Goal: Complete application form

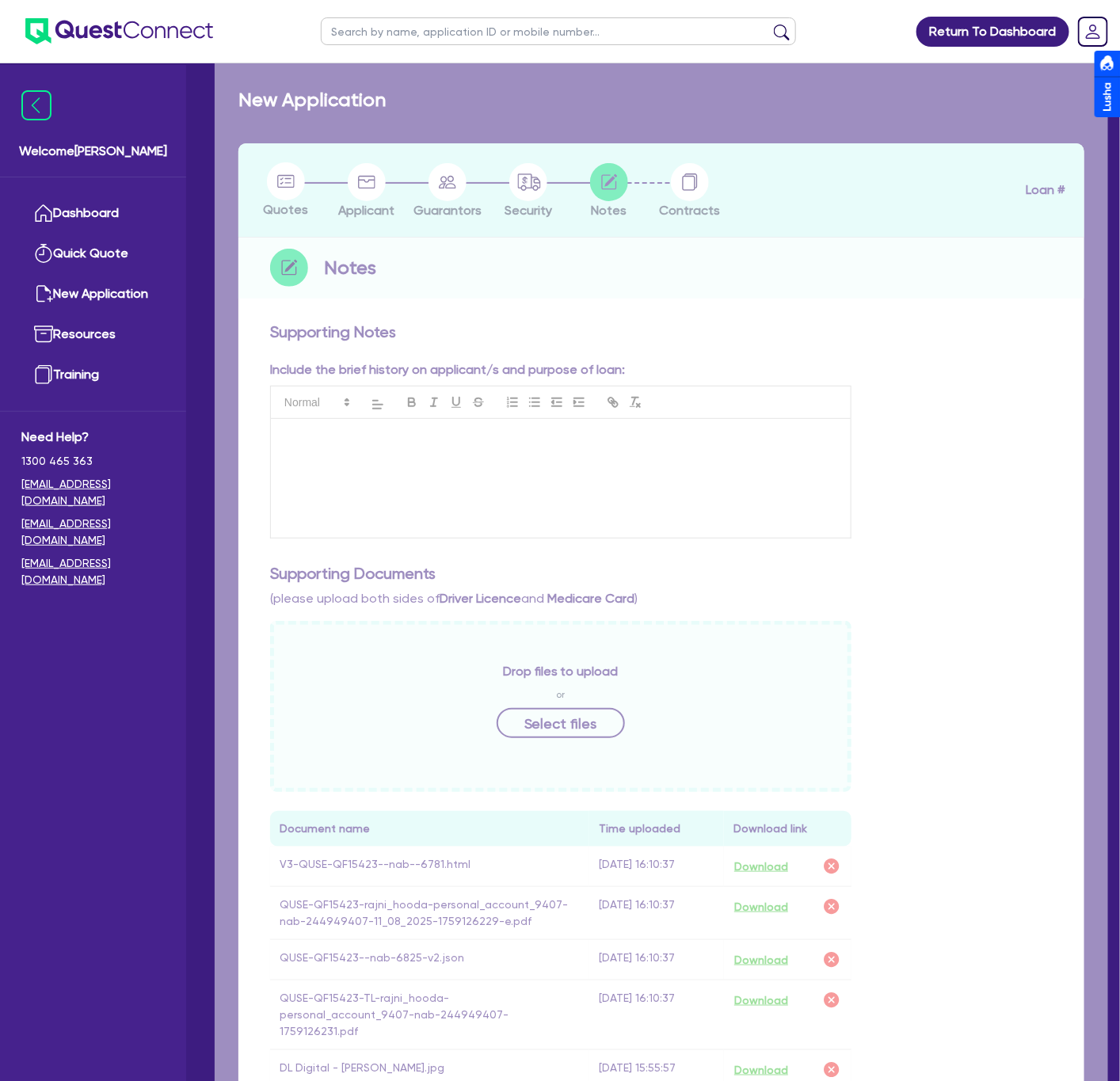
checkbox input "true"
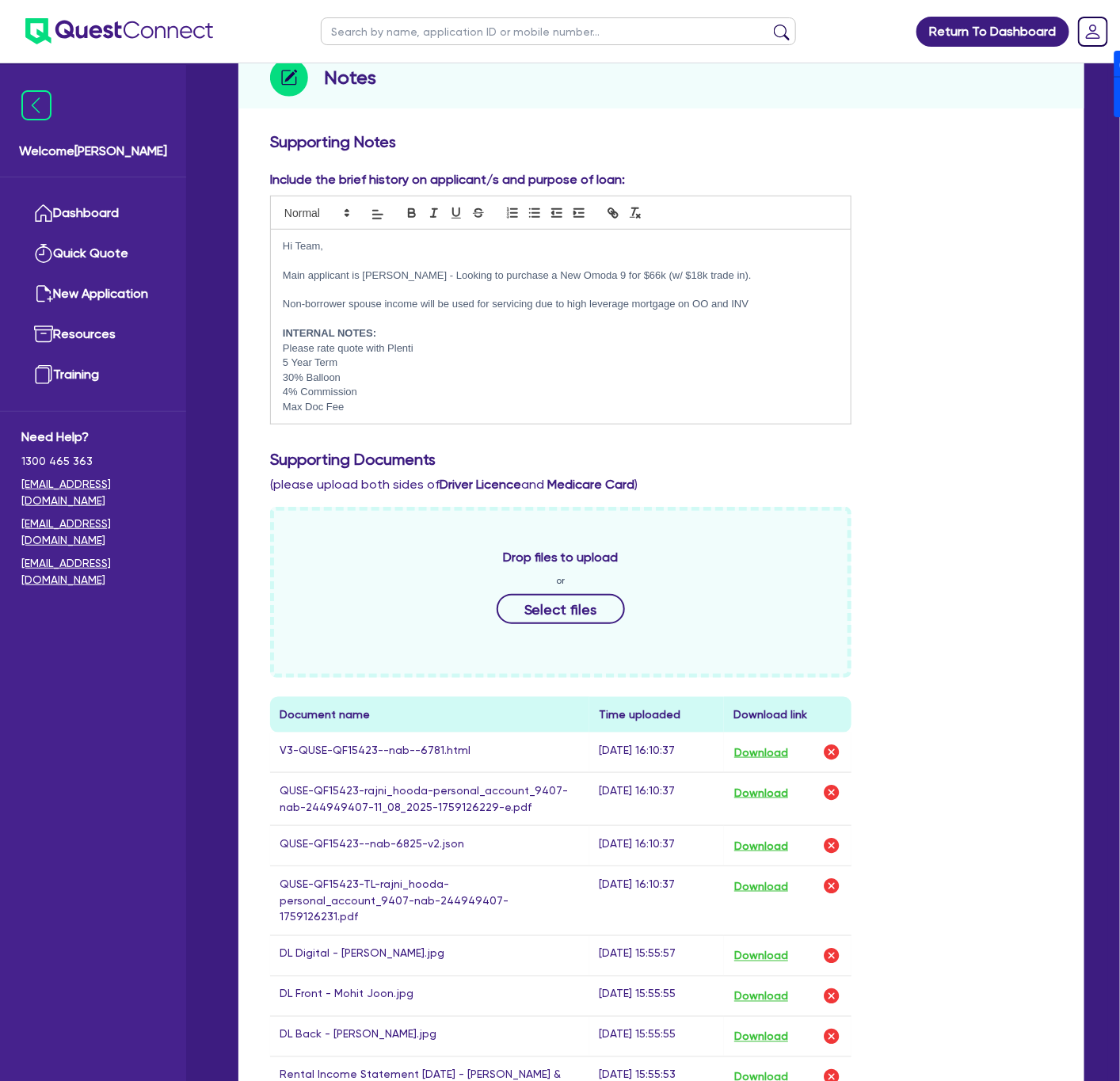
scroll to position [357, 0]
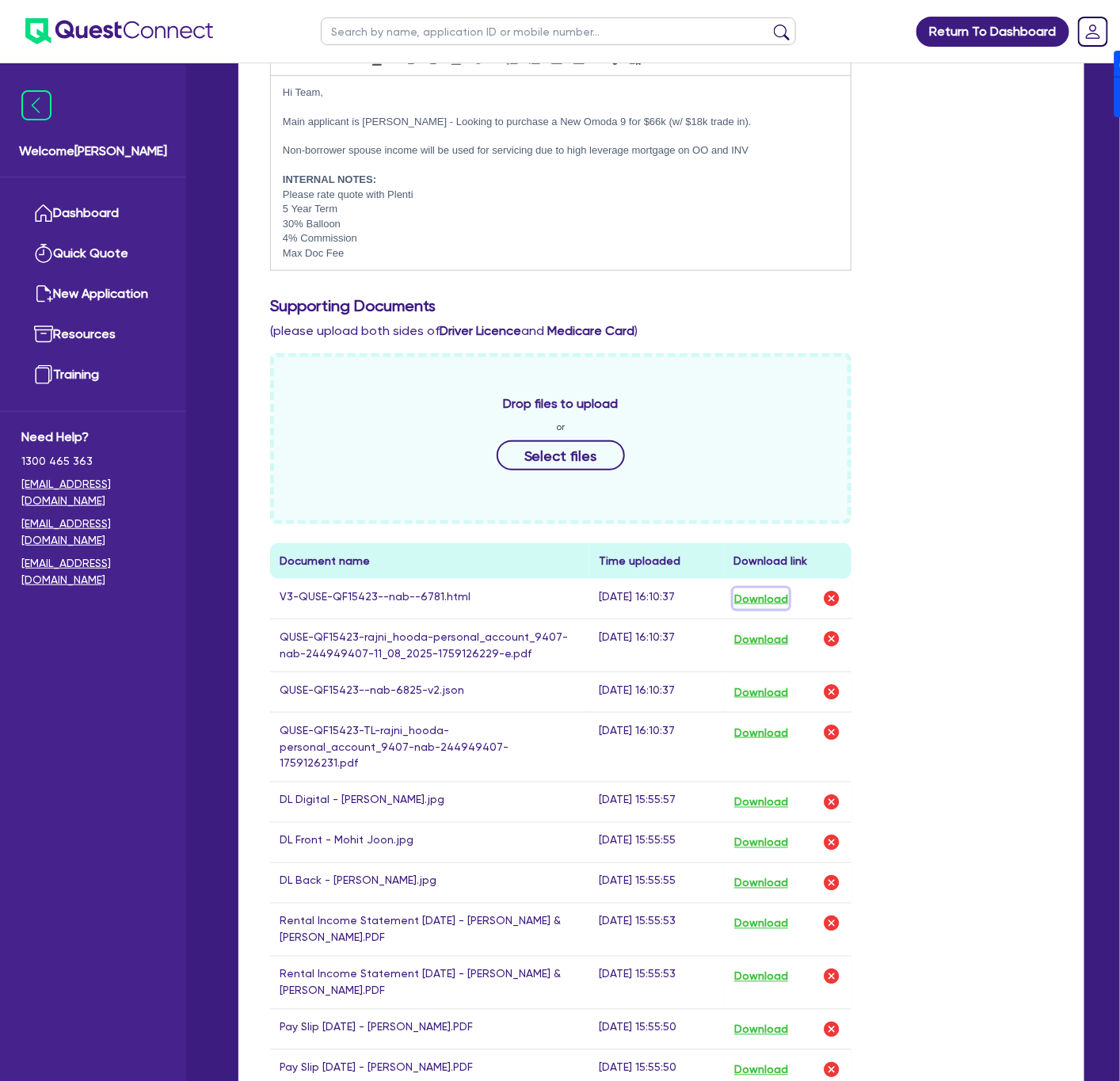
click at [766, 606] on button "Download" at bounding box center [761, 598] width 55 height 21
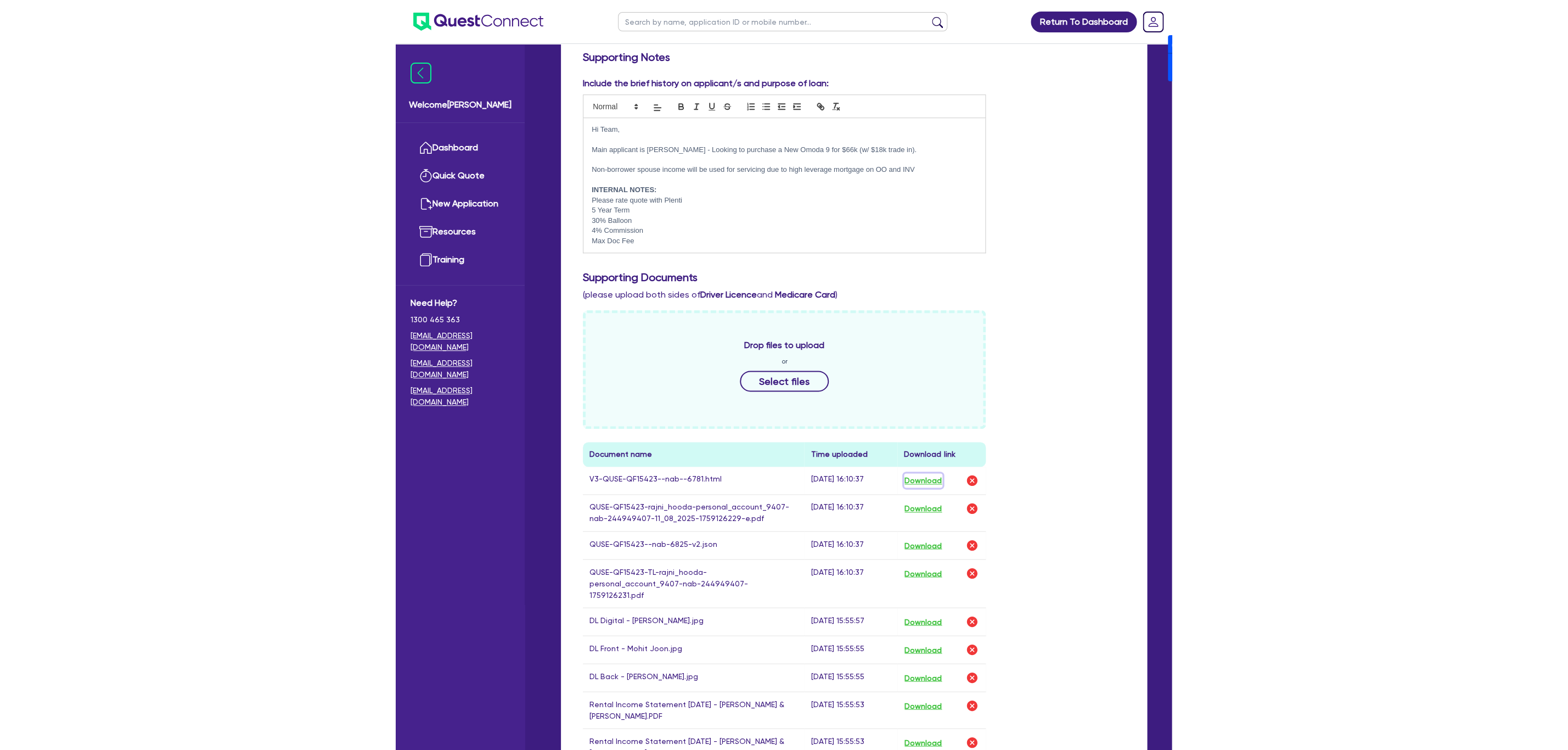
scroll to position [0, 0]
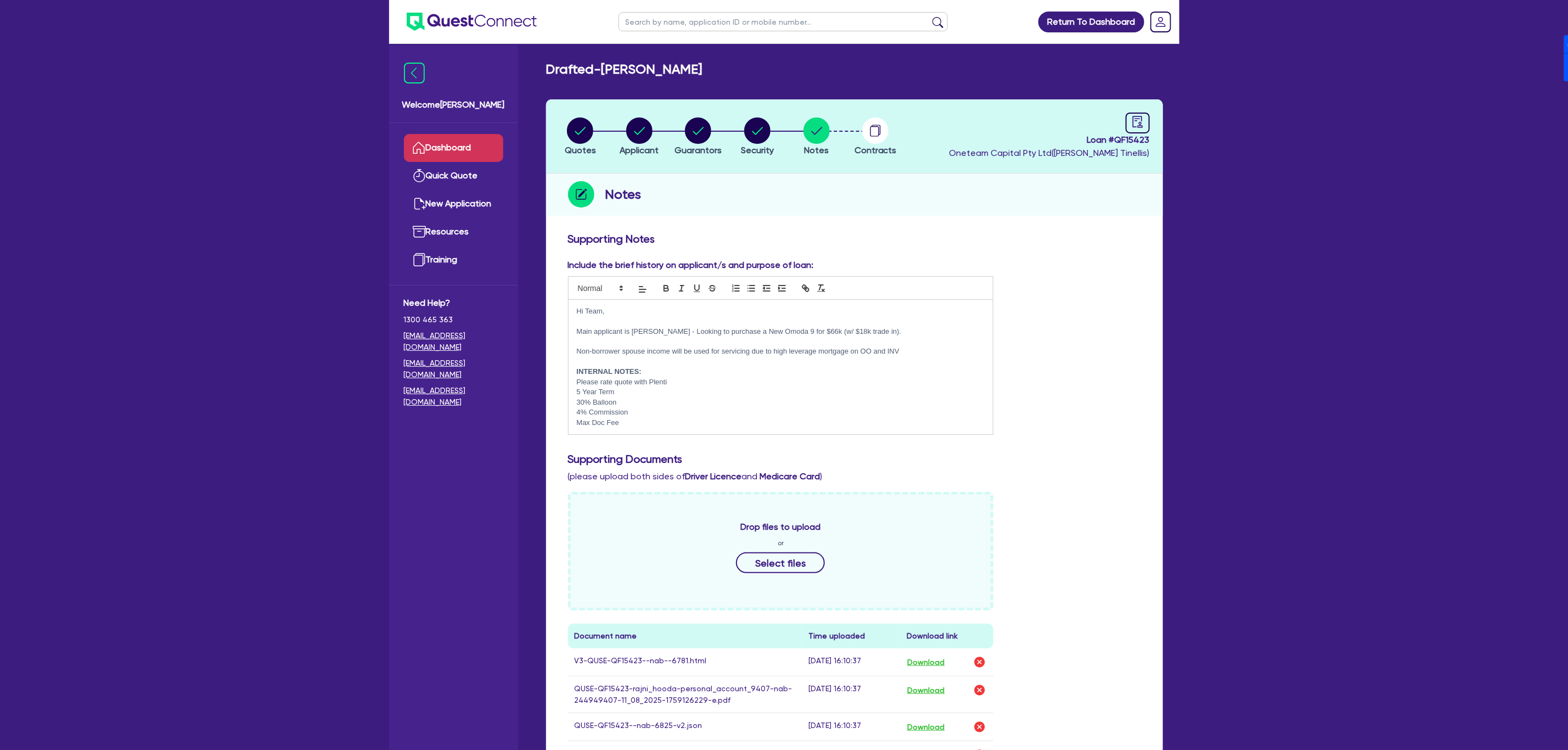
click at [451, 155] on link "Dashboard" at bounding box center [453, 148] width 99 height 28
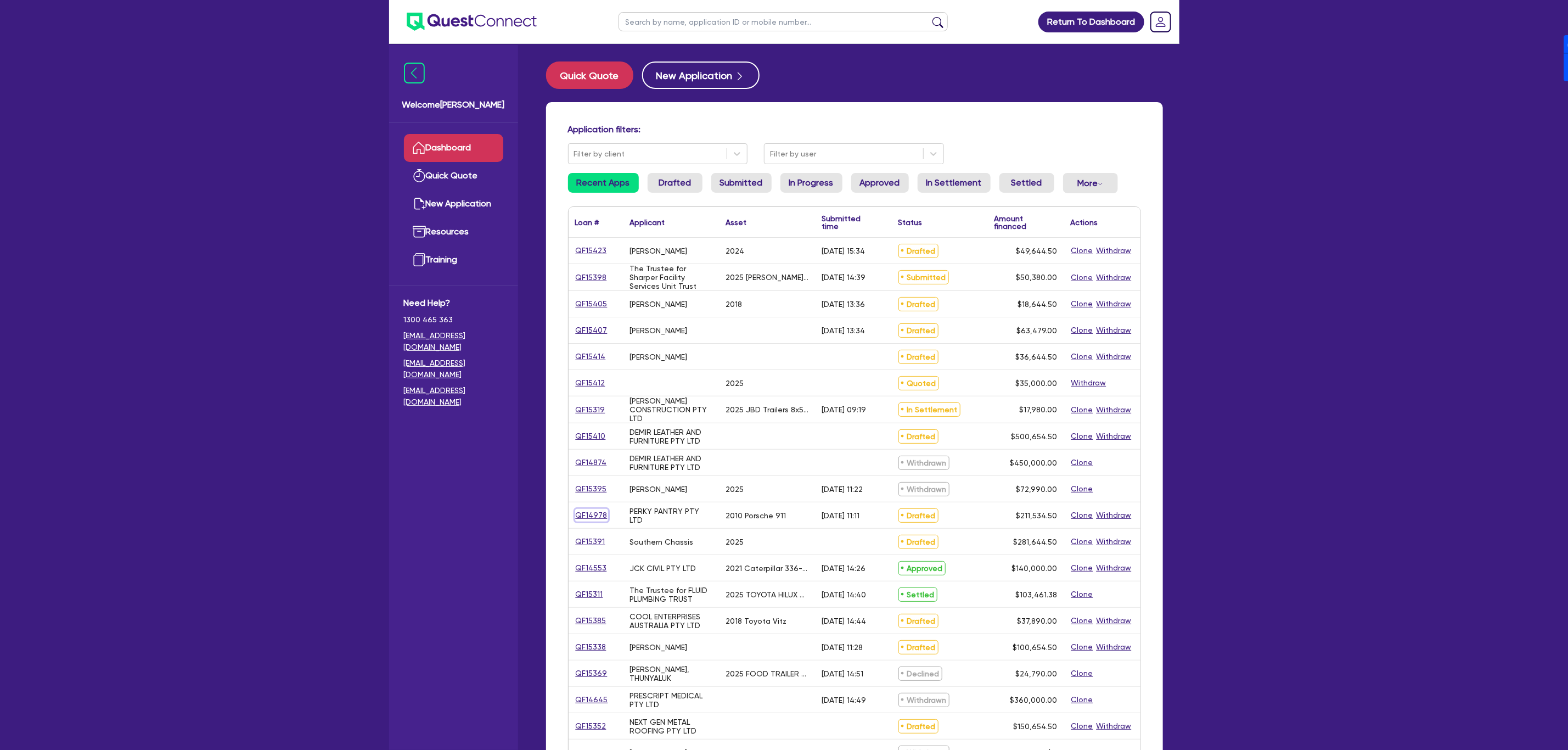
click at [589, 516] on link "QF14978" at bounding box center [592, 515] width 33 height 13
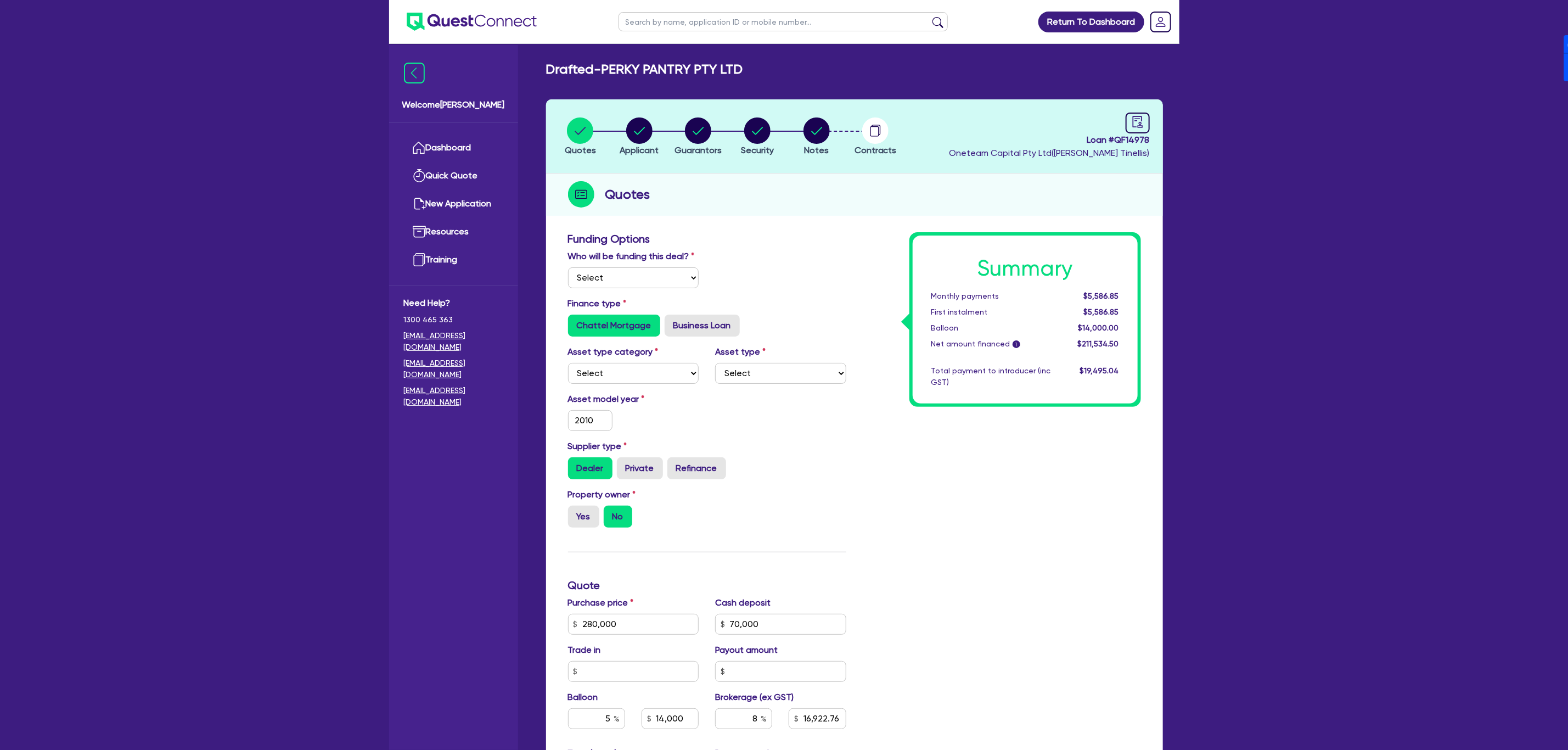
select select "Other"
select select "CARS_AND_LIGHT_TRUCKS"
select select "PASSENGER_VEHICLES"
type input "2010"
radio input "false"
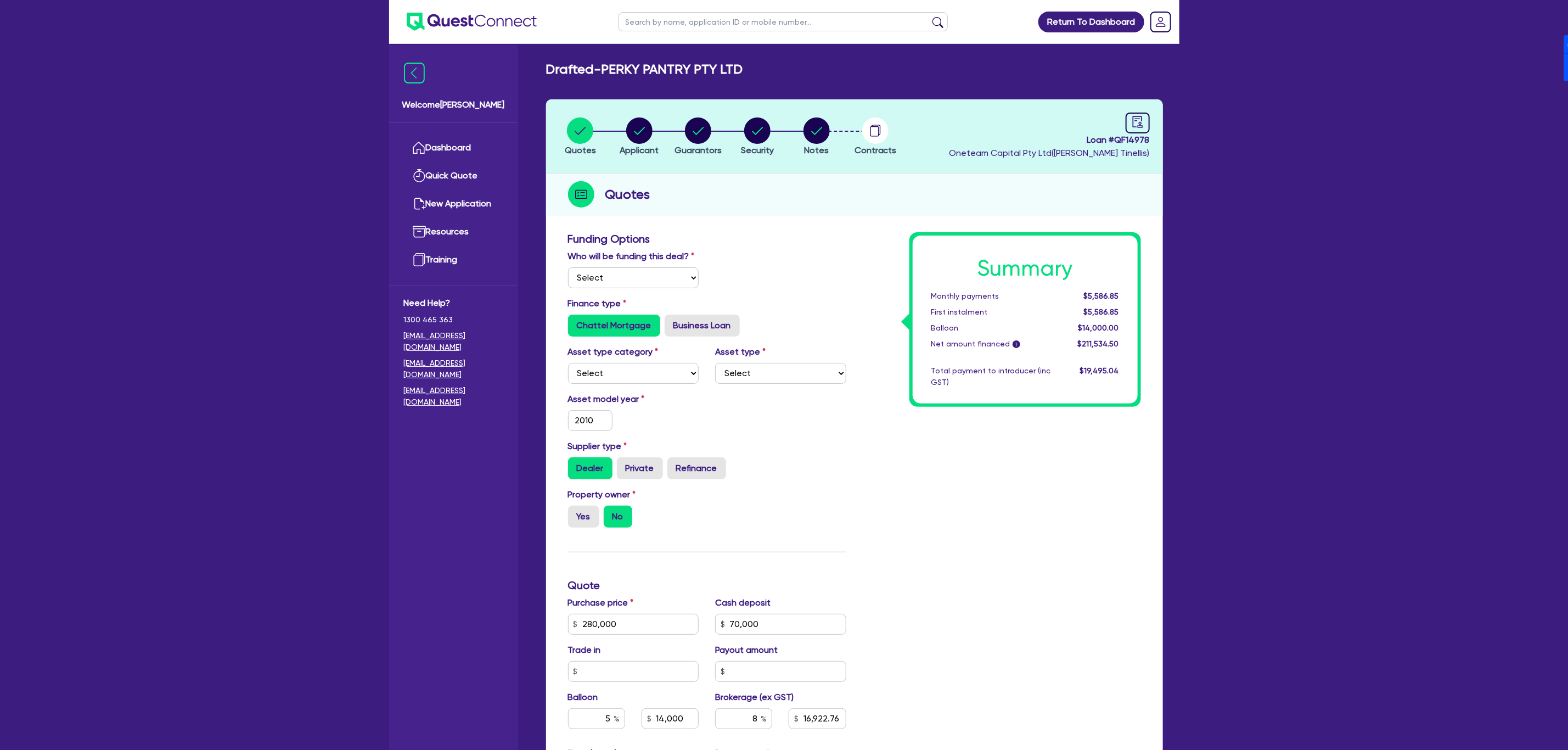
radio input "true"
type input "280,000"
type input "70,000"
type input "5"
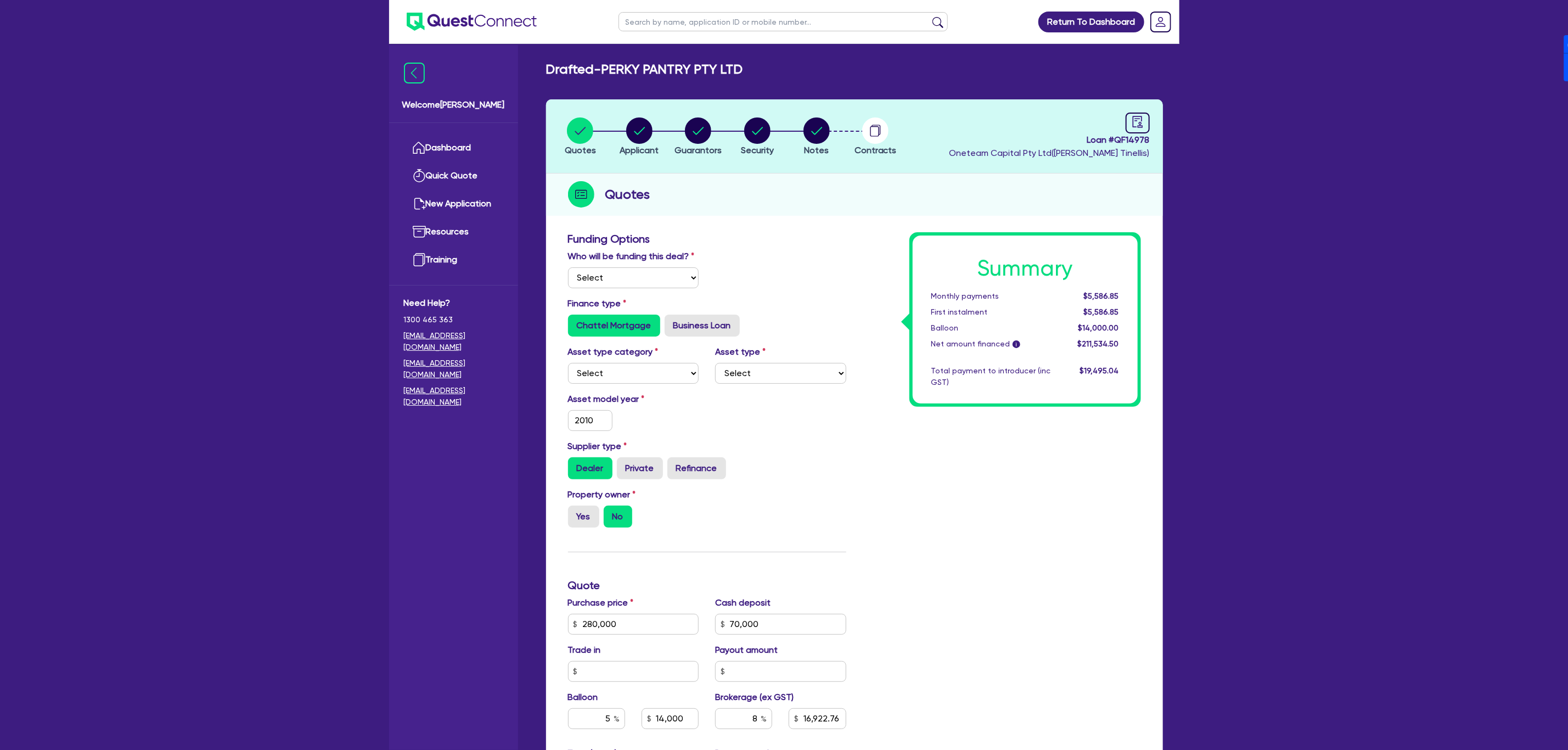
type input "14,000"
type input "8"
type input "16,922.76"
type input "17.13"
type input "800"
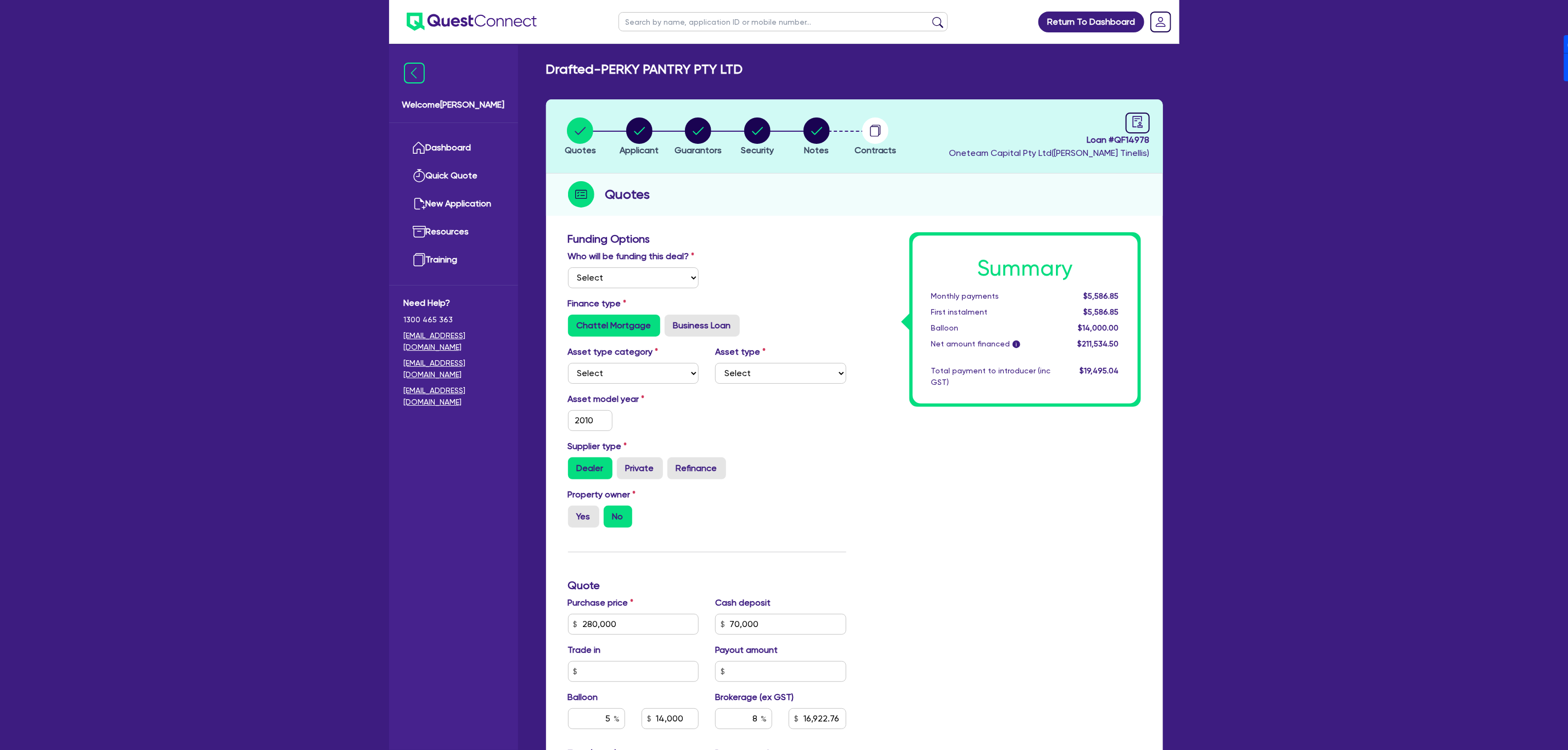
radio input "true"
click at [788, 142] on span "Loan # QF14978" at bounding box center [1050, 140] width 201 height 13
copy span "QF14978"
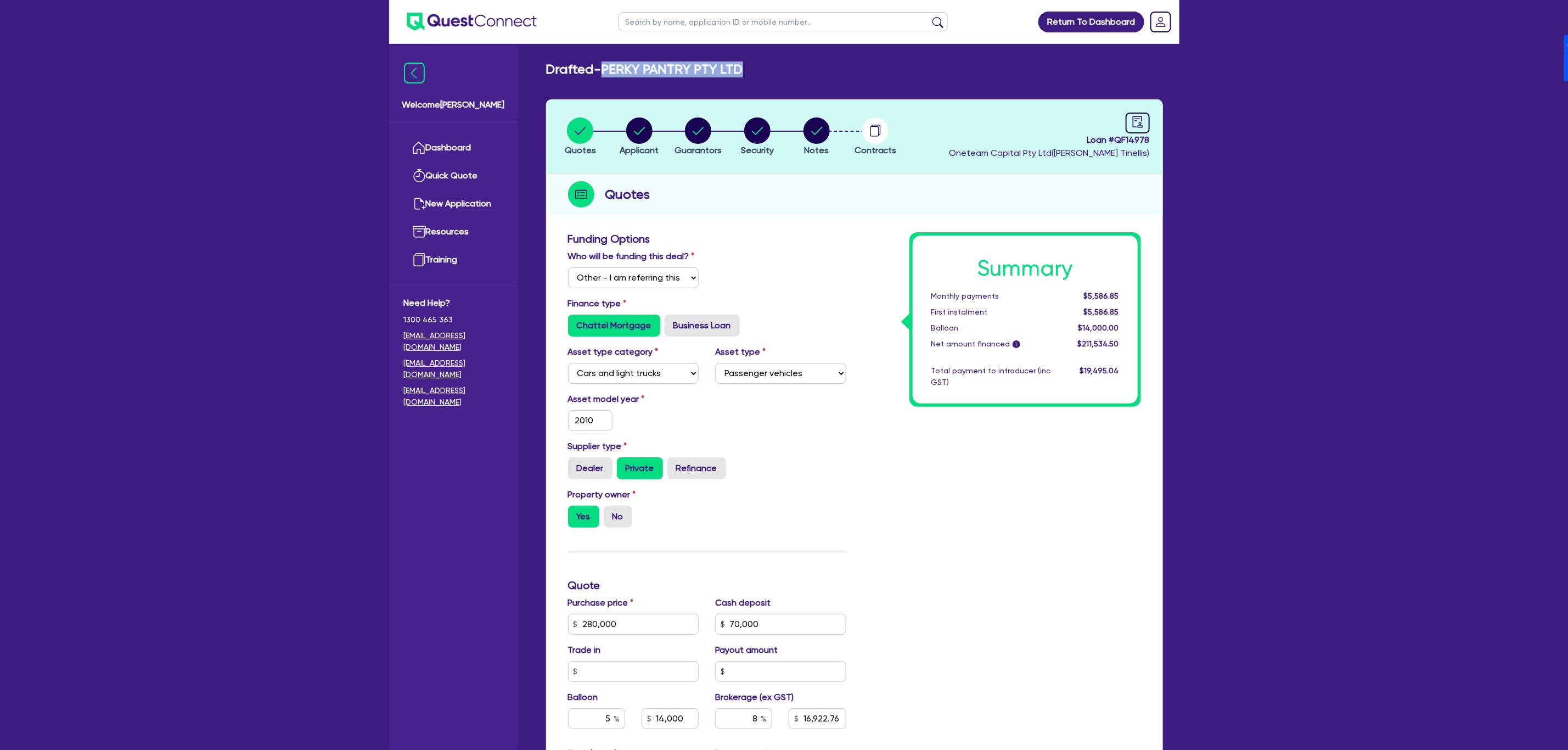
drag, startPoint x: 606, startPoint y: 69, endPoint x: 743, endPoint y: 66, distance: 137.0
click at [743, 66] on h2 "Drafted - PERKY PANTRY PTY LTD" at bounding box center [644, 69] width 197 height 16
copy h2 "PERKY PANTRY PTY LTD"
